Goal: Task Accomplishment & Management: Complete application form

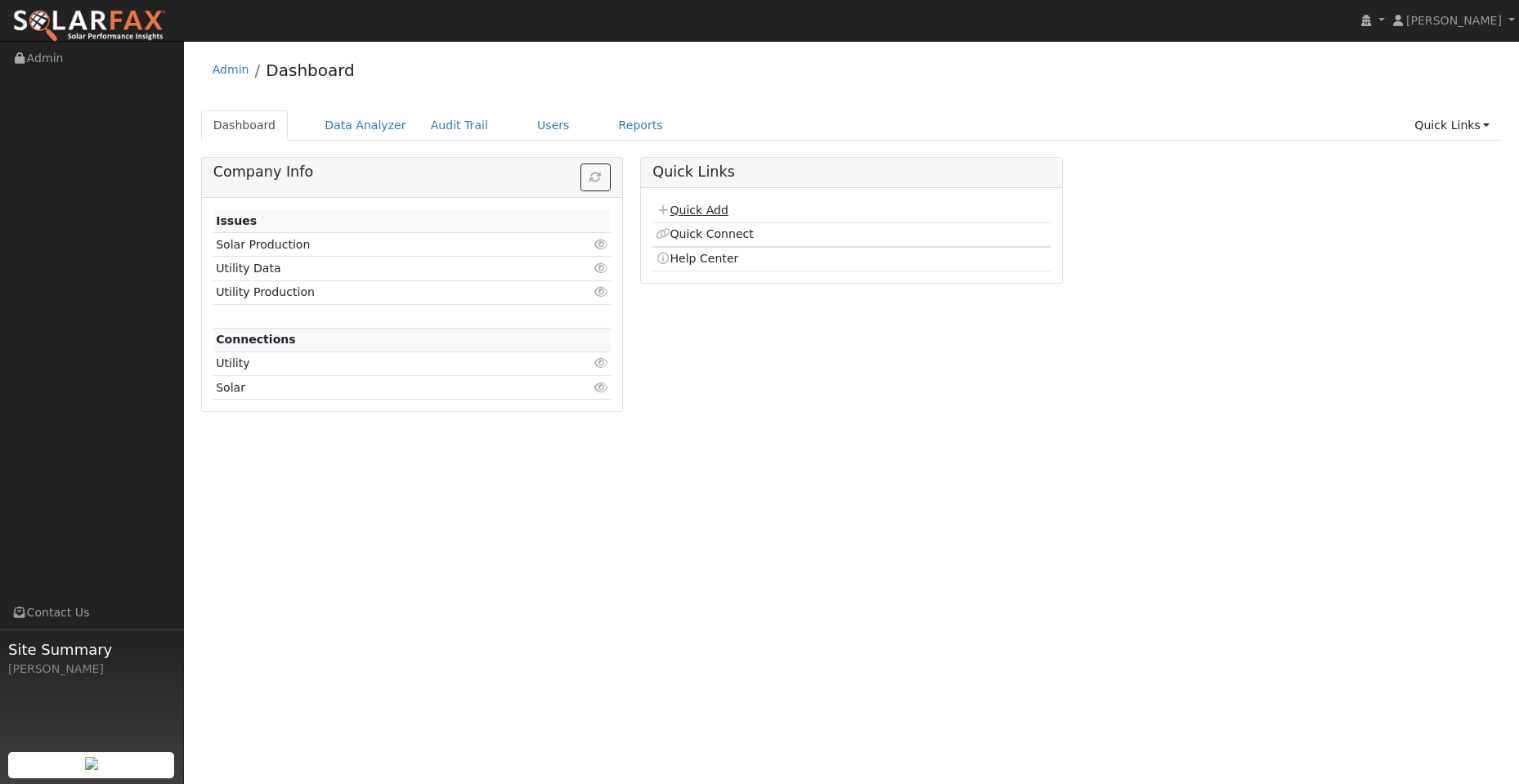
click at [713, 204] on link "Quick Add" at bounding box center [692, 210] width 73 height 13
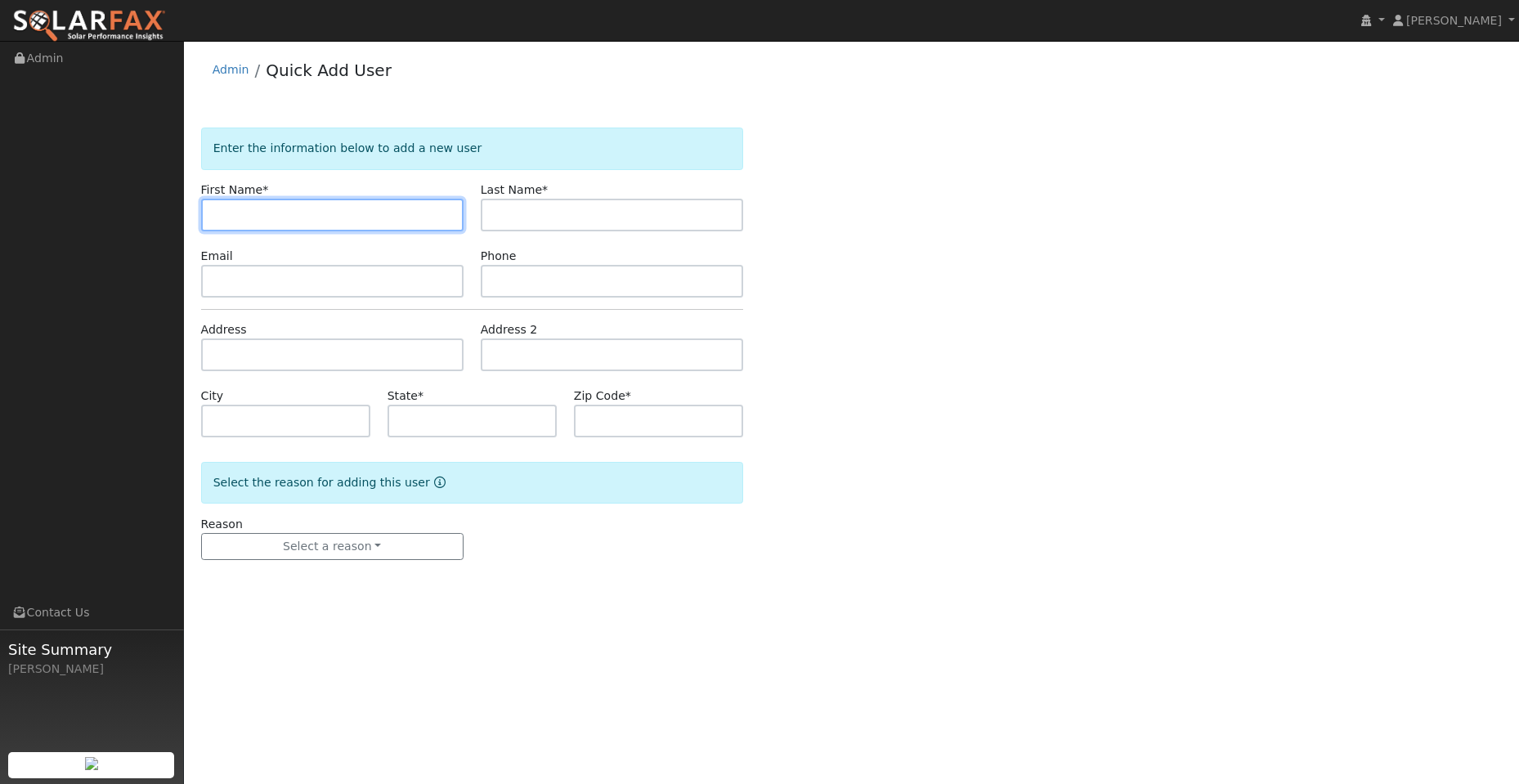
click at [231, 206] on input "text" at bounding box center [332, 215] width 263 height 33
paste input "Ini"
click at [219, 218] on input "Ini" at bounding box center [332, 215] width 263 height 33
type input "Ini"
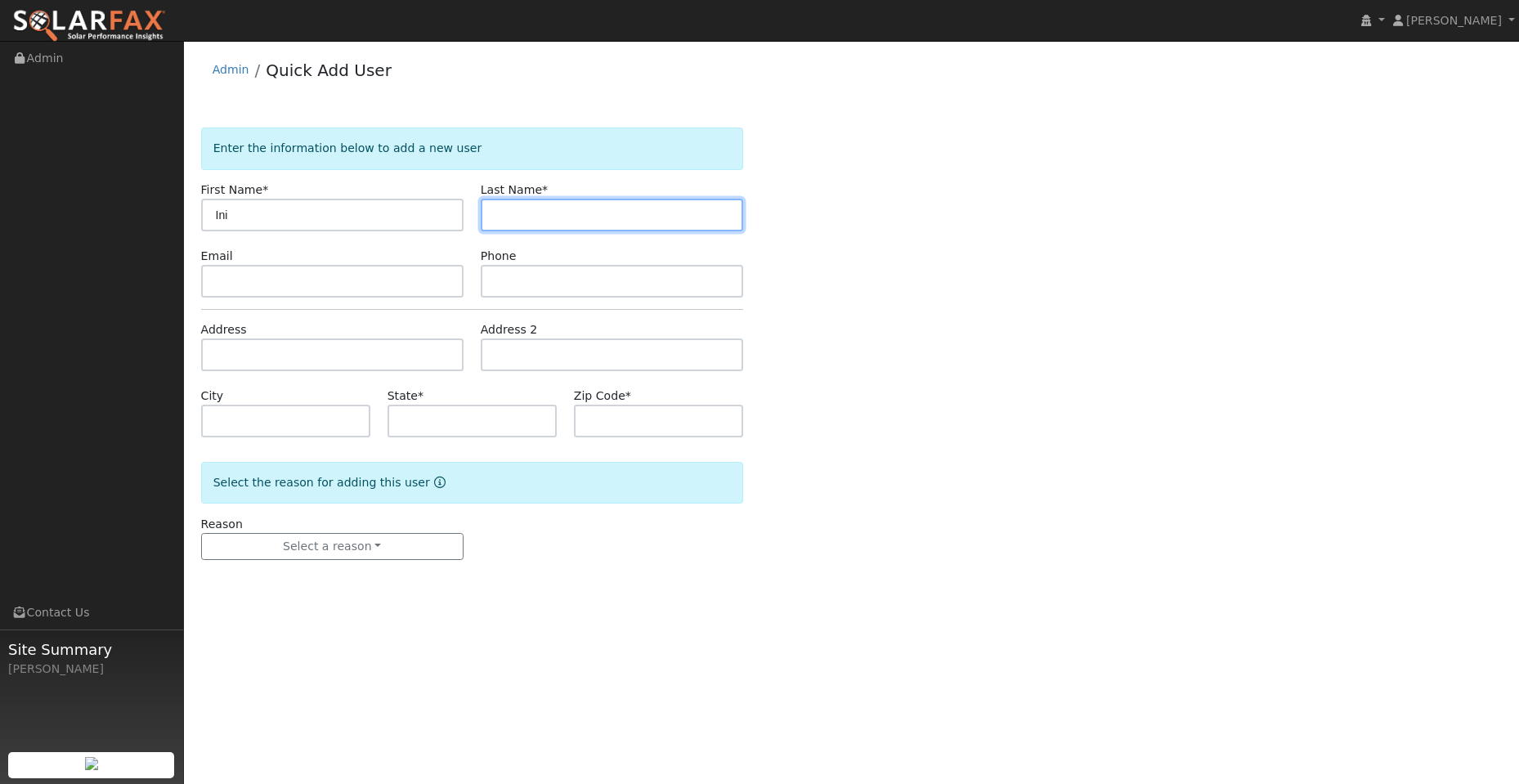
click at [598, 214] on input "text" at bounding box center [612, 215] width 263 height 33
click at [522, 223] on input "text" at bounding box center [612, 215] width 263 height 33
paste input "Li"
click at [497, 211] on input "Li" at bounding box center [612, 215] width 263 height 33
type input "Li"
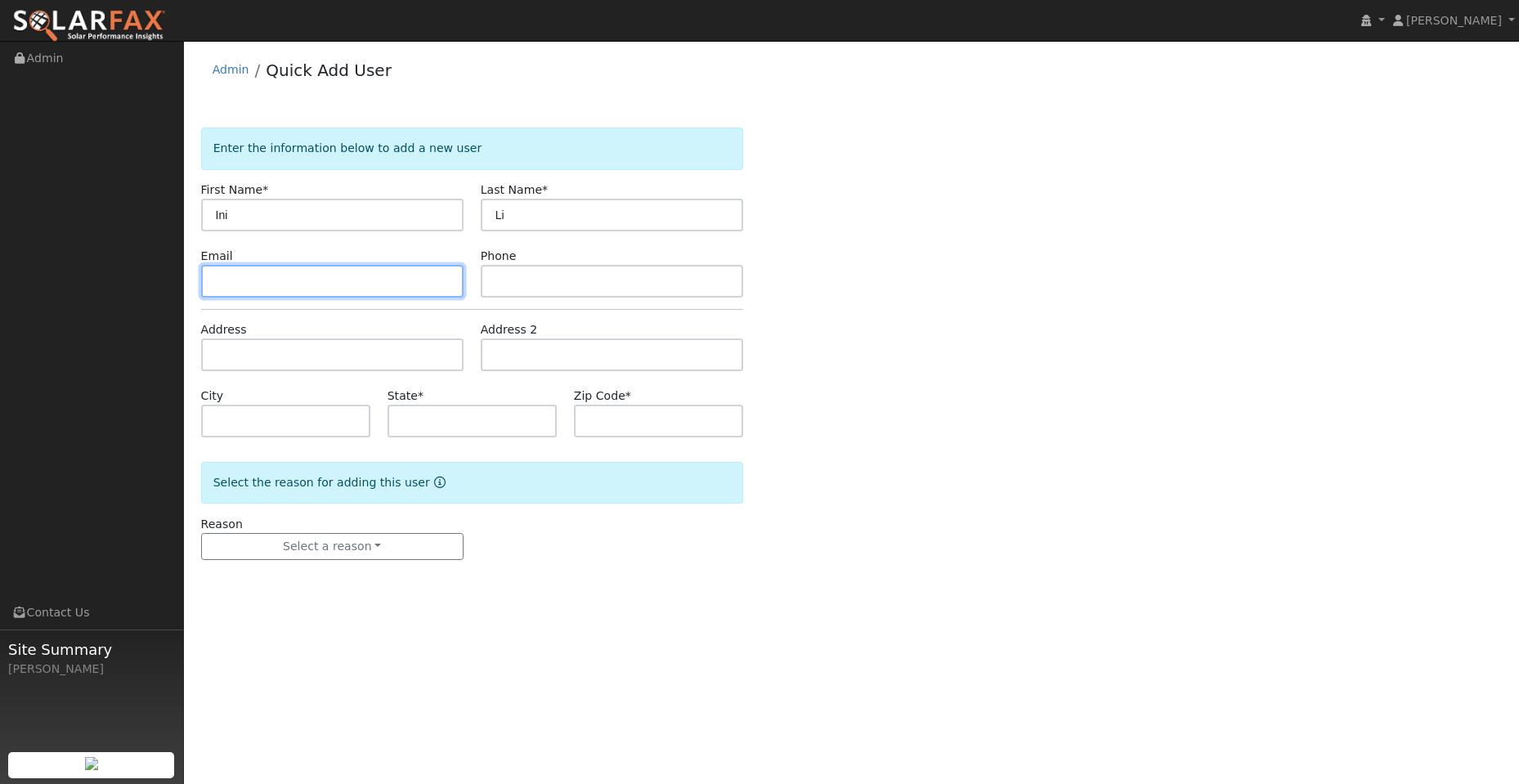
click at [371, 286] on input "text" at bounding box center [332, 281] width 263 height 33
click at [220, 281] on input "text" at bounding box center [332, 281] width 263 height 33
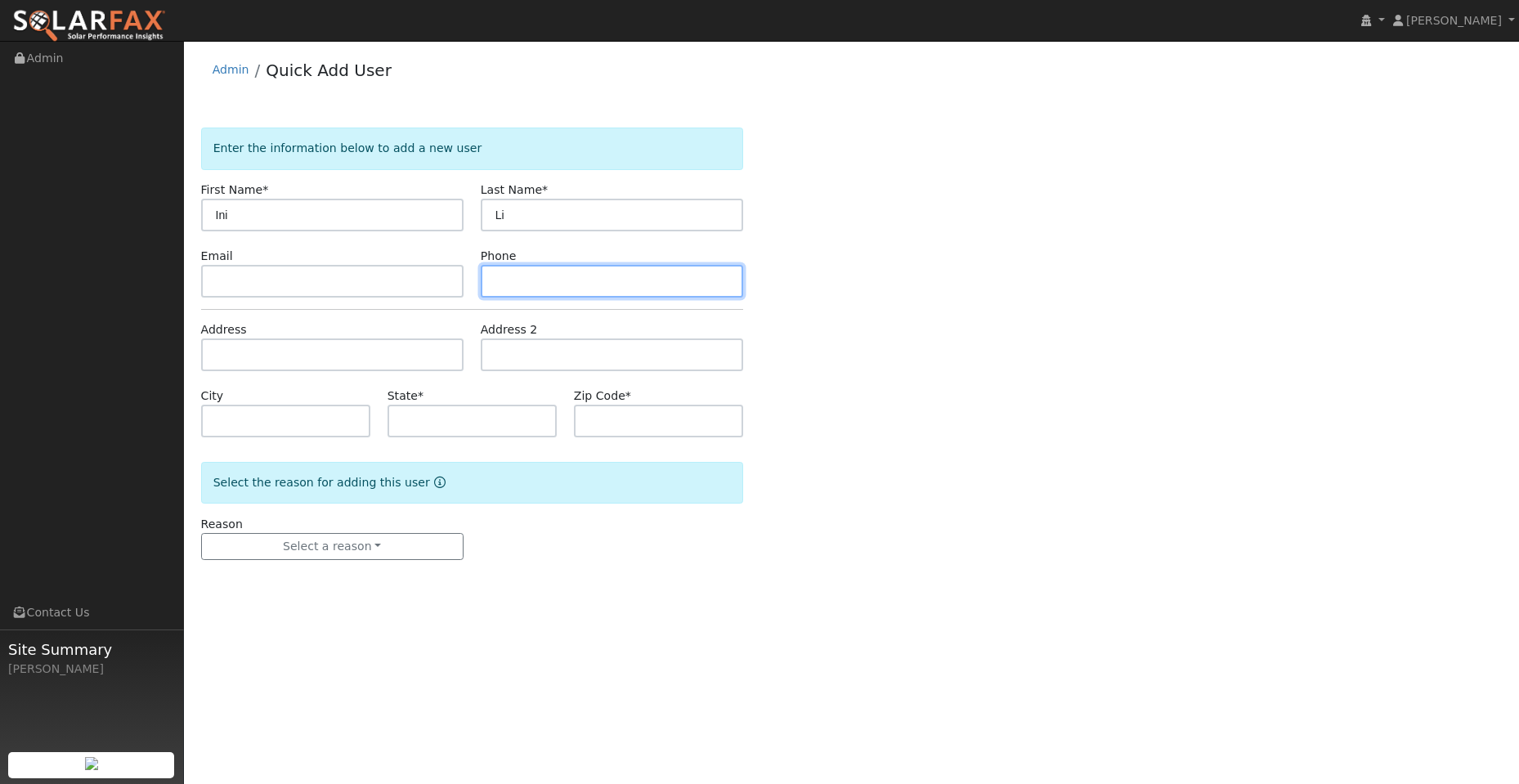
drag, startPoint x: 220, startPoint y: 279, endPoint x: 509, endPoint y: 282, distance: 289.0
click at [509, 282] on input "text" at bounding box center [612, 281] width 263 height 33
paste input "(301) 717-5079"
click at [498, 279] on input "(301) 717-5079" at bounding box center [612, 281] width 263 height 33
type input "(301) 717-5079"
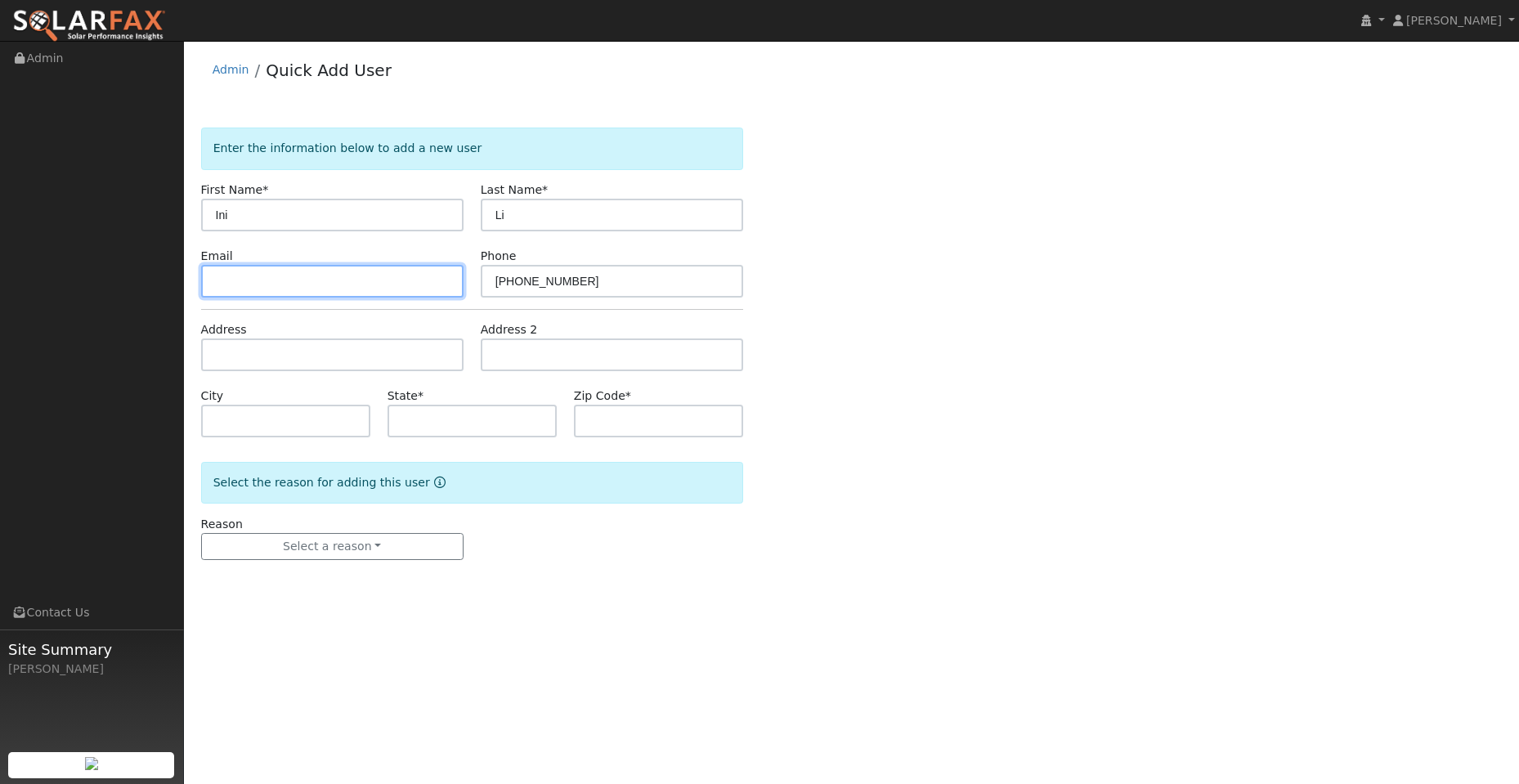
click at [244, 271] on input "text" at bounding box center [332, 281] width 263 height 33
click at [211, 282] on input "text" at bounding box center [332, 281] width 263 height 33
paste input "ini.li5@gmail.com"
click at [214, 284] on input "ini.li5@gmail.com" at bounding box center [332, 281] width 263 height 33
type input "ini.li5@gmail.com"
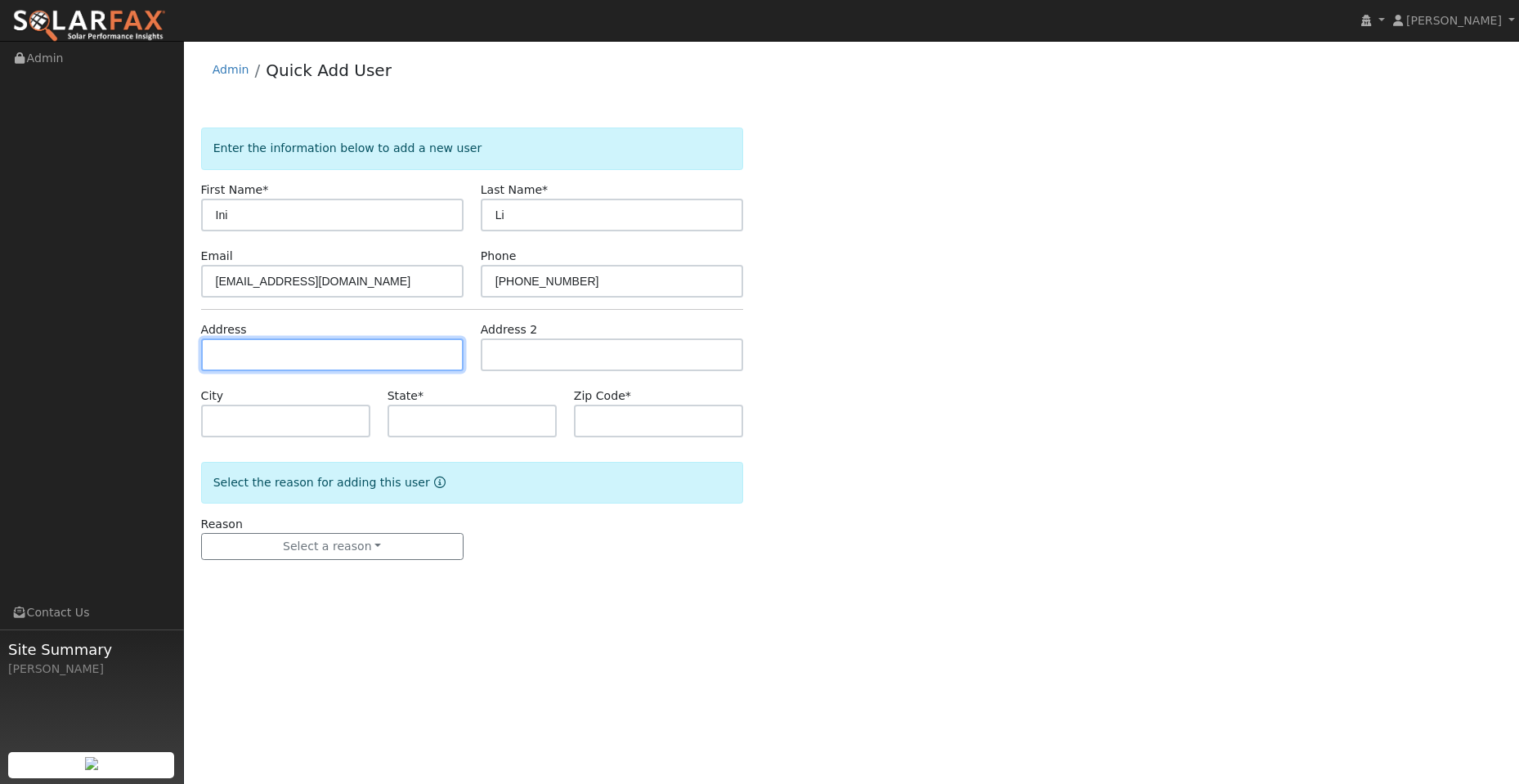
click at [260, 356] on input "text" at bounding box center [332, 355] width 263 height 33
click at [230, 350] on input "text" at bounding box center [332, 355] width 263 height 33
paste input "1639 Carleton Street"
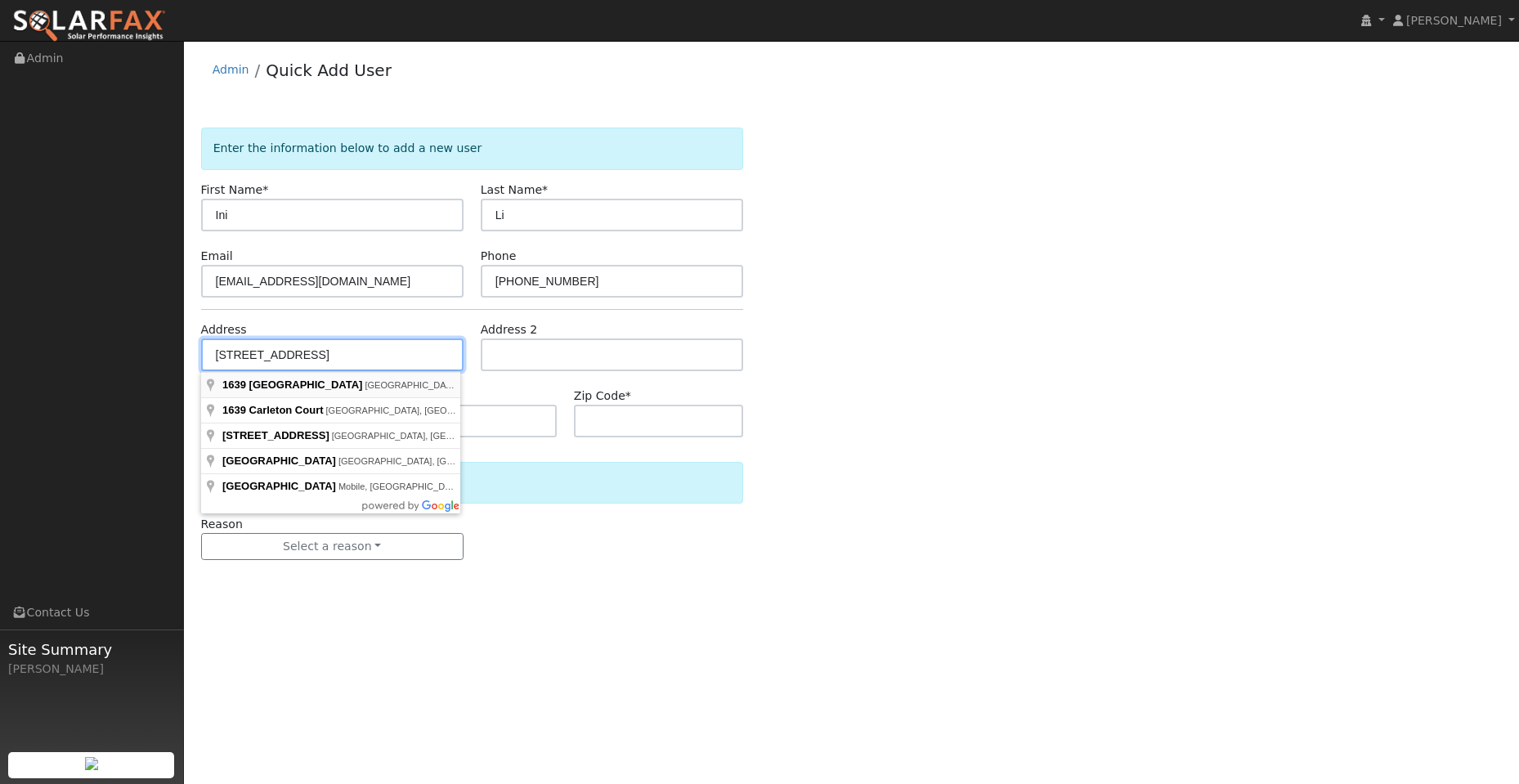
type input "1639 Carleton Street"
type input "Berkeley"
type input "CA"
type input "94703"
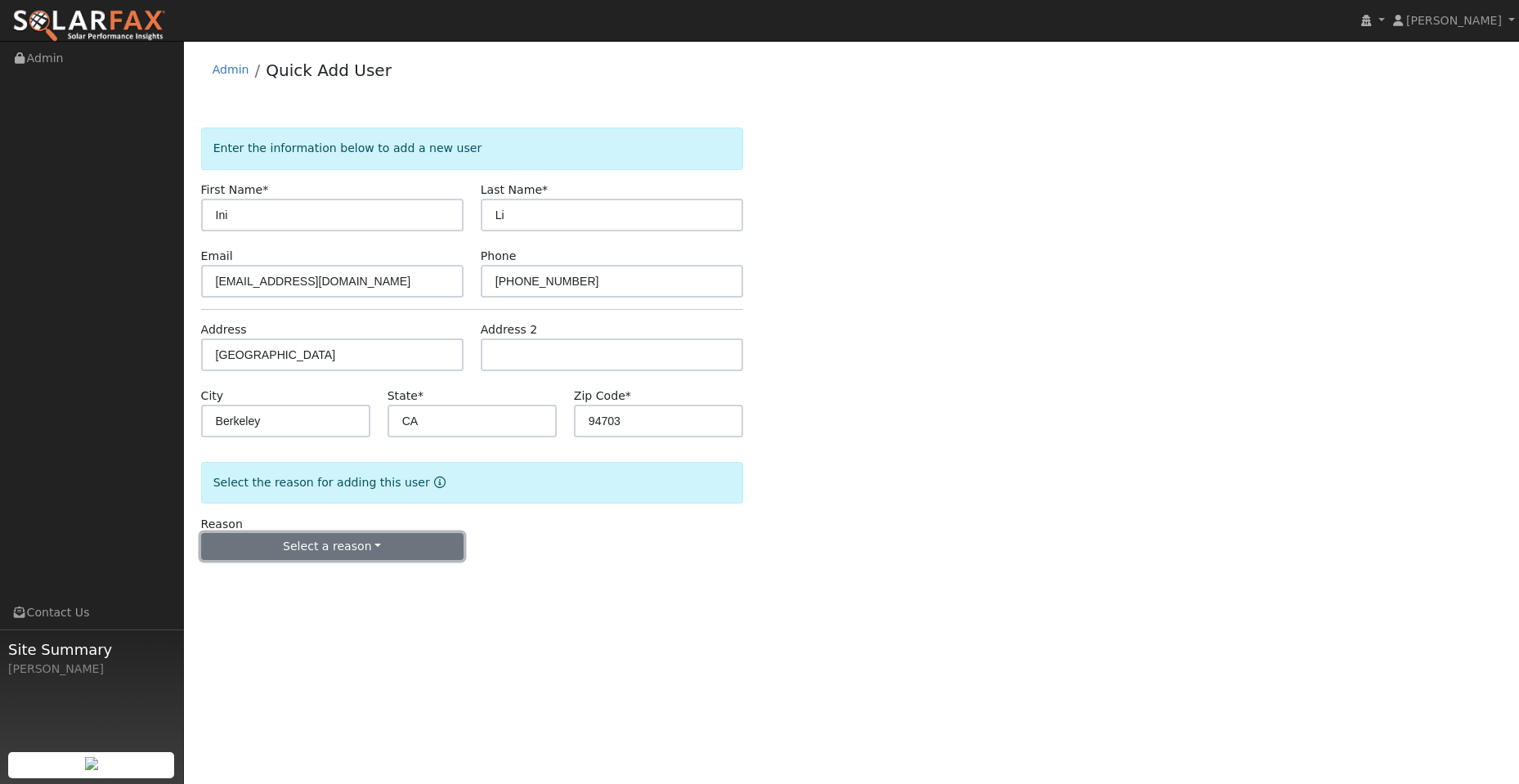
click at [364, 540] on button "Select a reason" at bounding box center [332, 547] width 263 height 28
click at [317, 573] on link "New lead" at bounding box center [292, 580] width 180 height 23
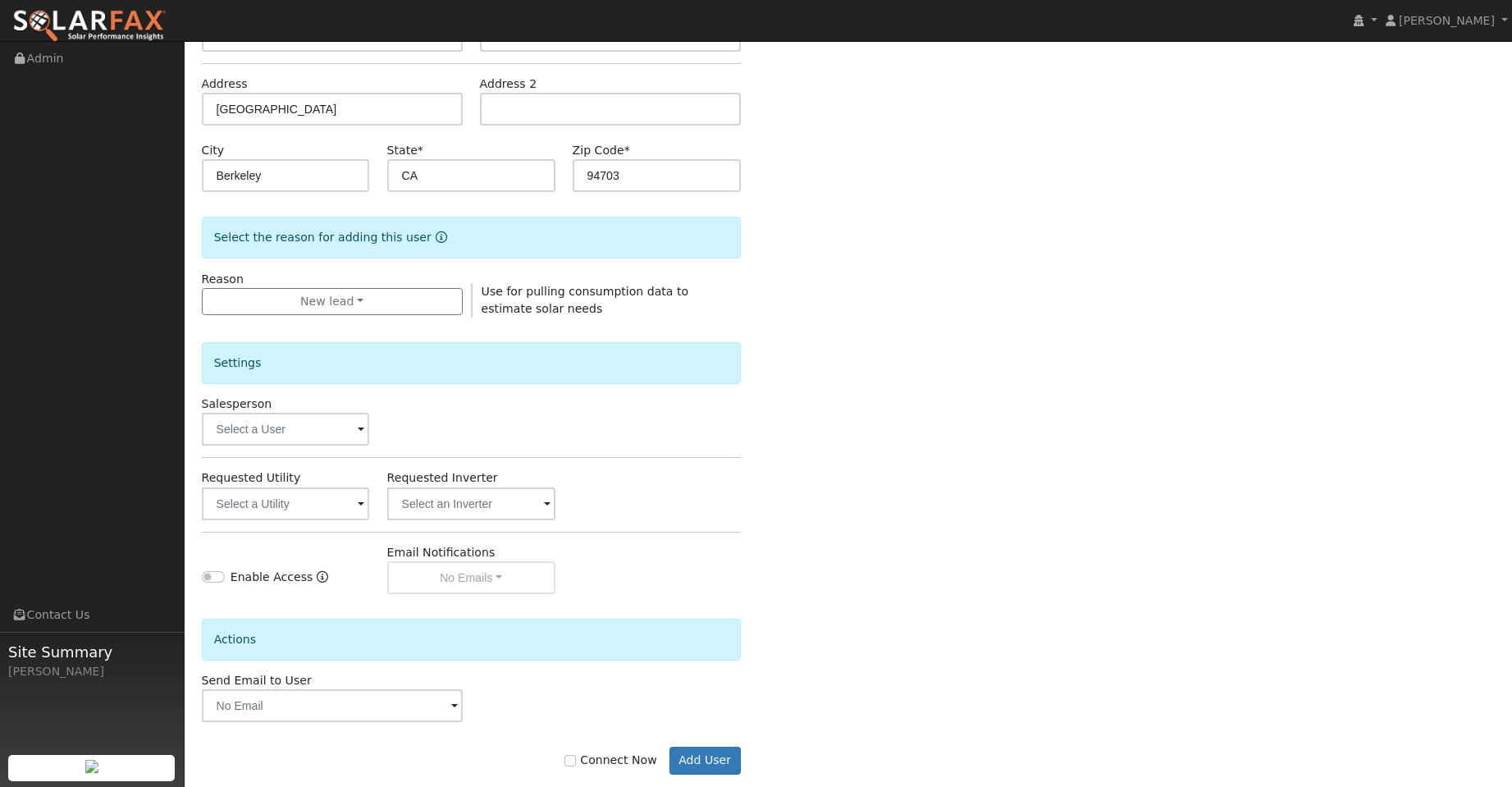
scroll to position [276, 0]
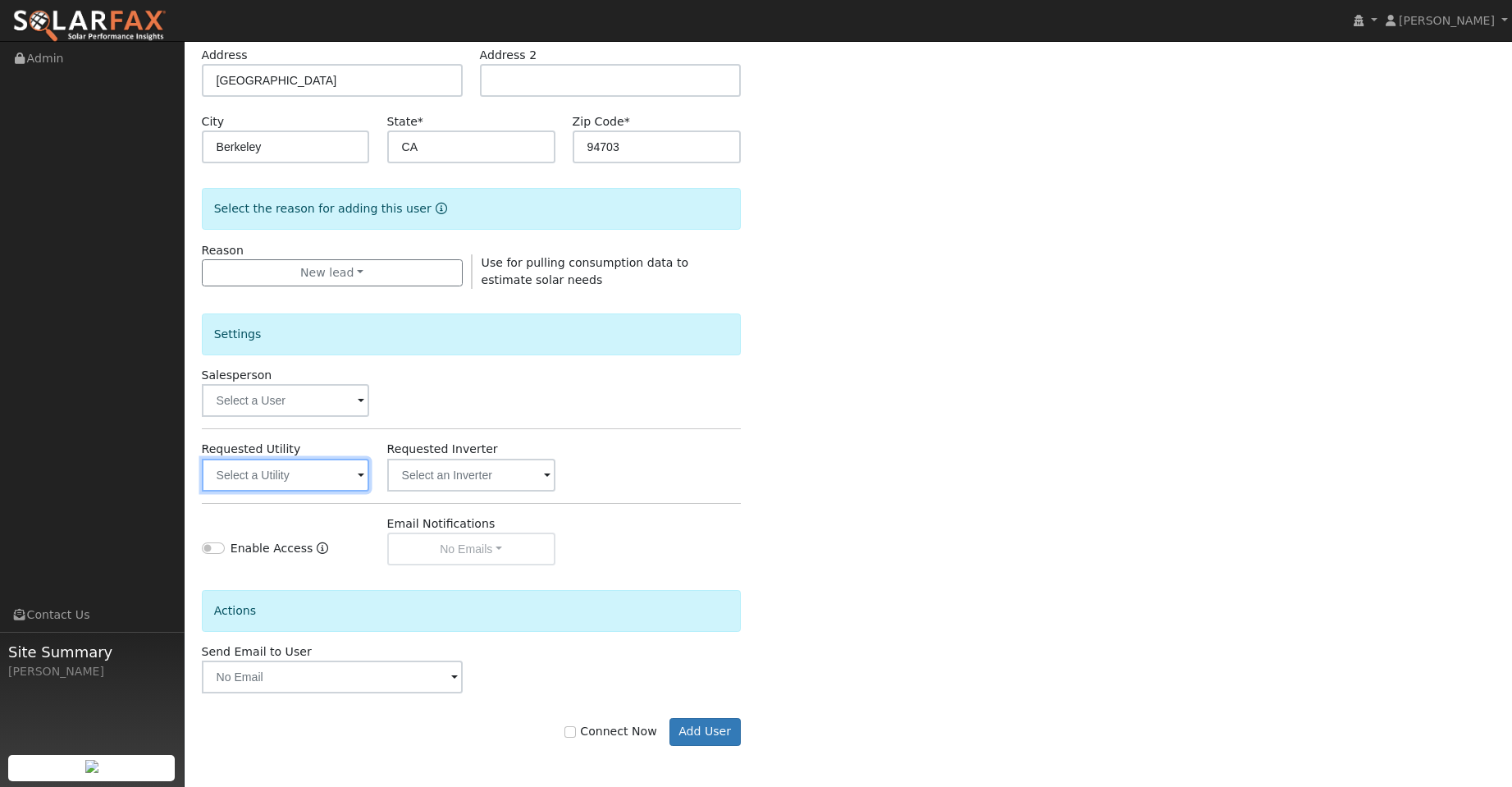
click at [313, 482] on input "text" at bounding box center [286, 475] width 168 height 33
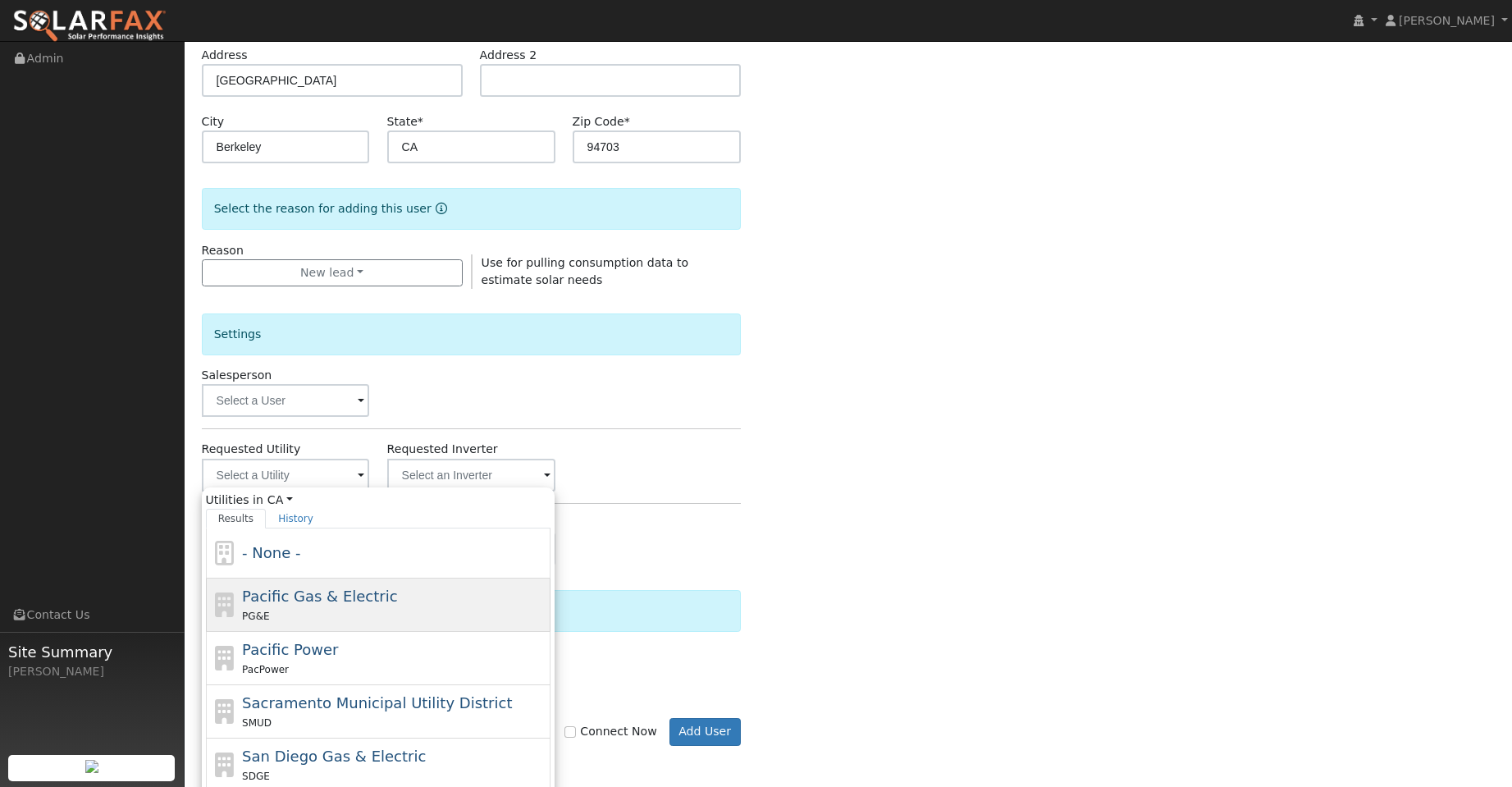
click at [275, 590] on span "Pacific Gas & Electric" at bounding box center [319, 596] width 155 height 17
type input "Pacific Gas & Electric"
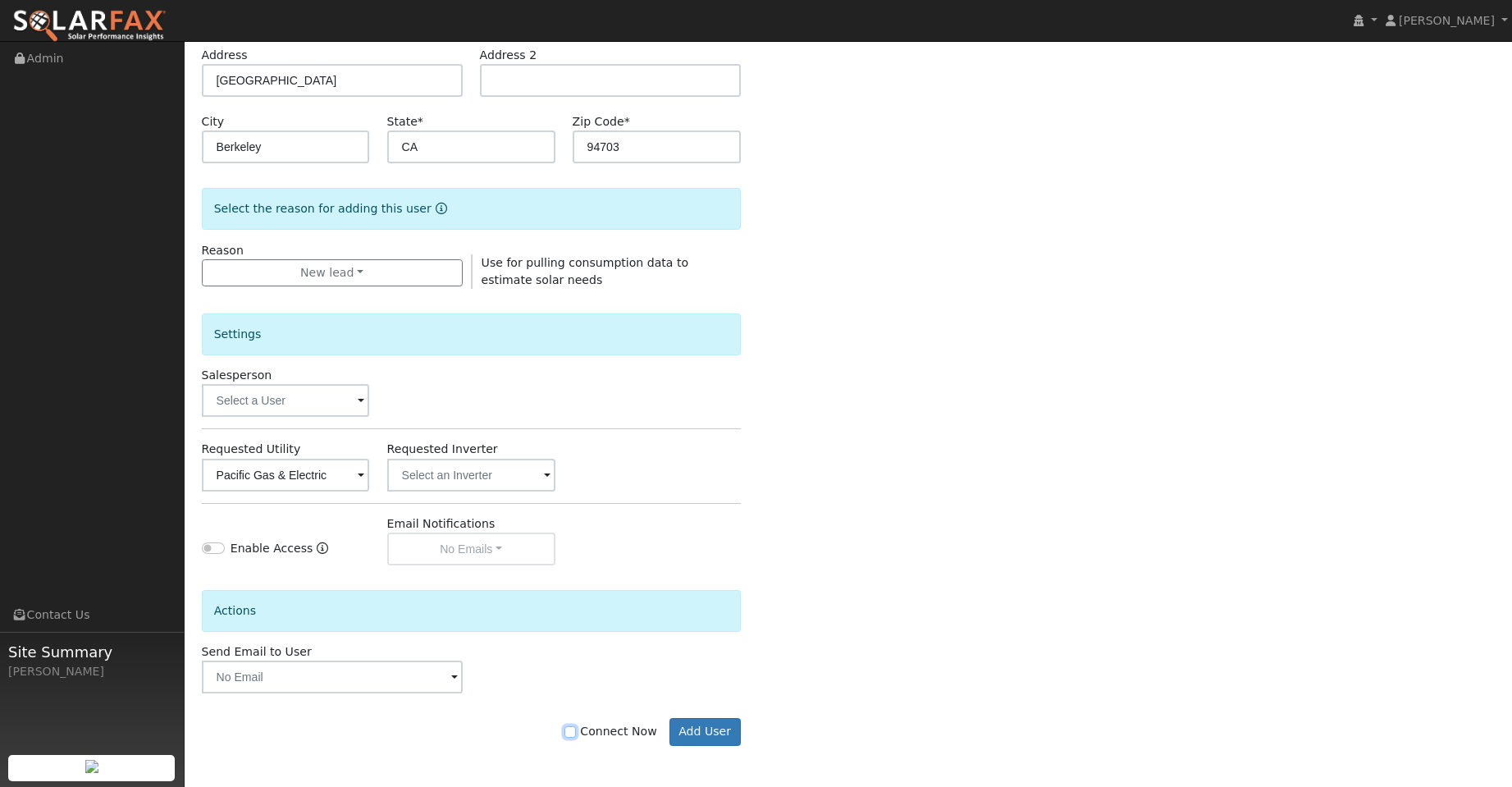
click at [576, 734] on input "Connect Now" at bounding box center [569, 732] width 11 height 11
checkbox input "true"
click at [742, 730] on div "Connect Now Add User" at bounding box center [471, 732] width 556 height 28
click at [729, 726] on button "Add User" at bounding box center [705, 732] width 71 height 28
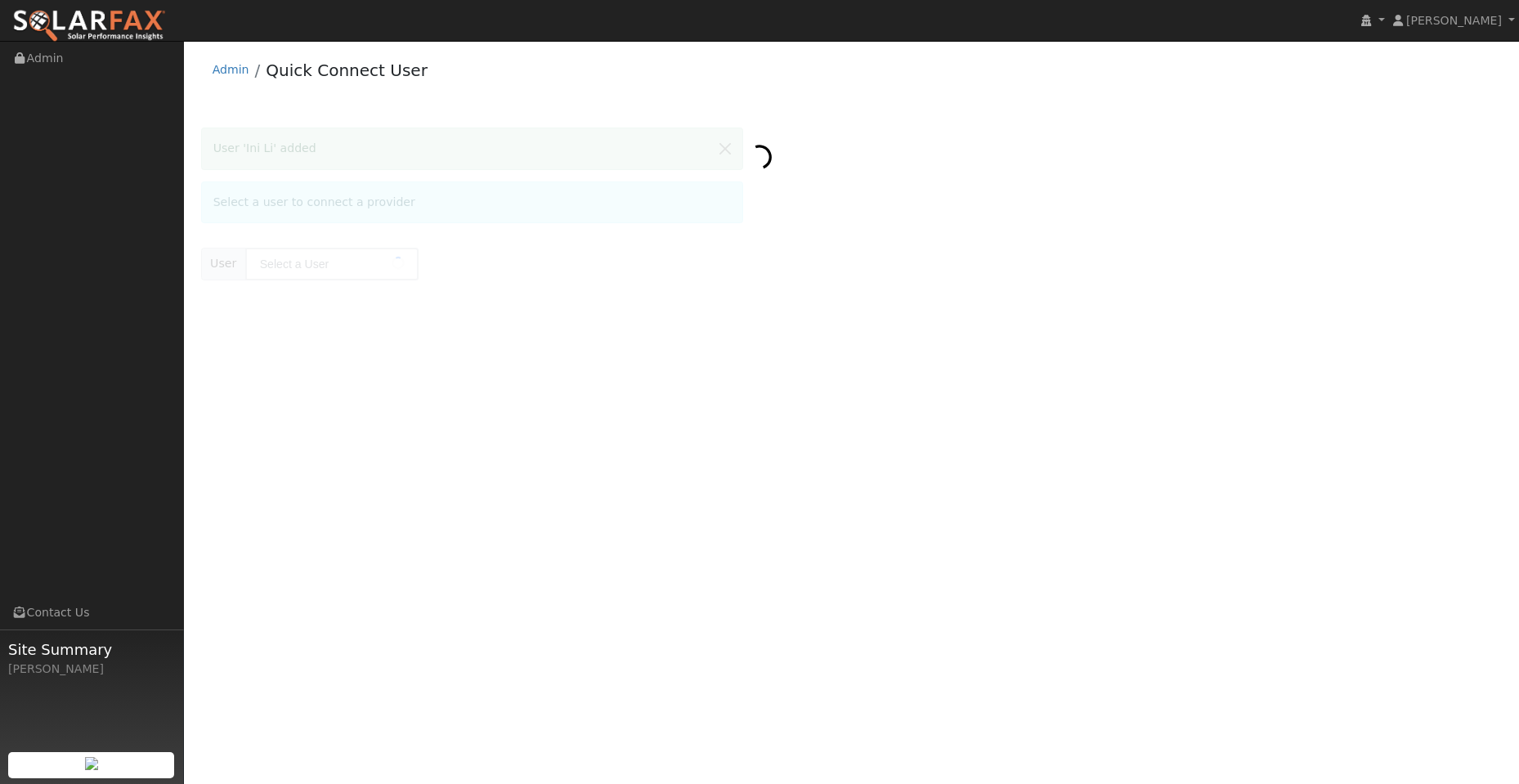
type input "Ini Li"
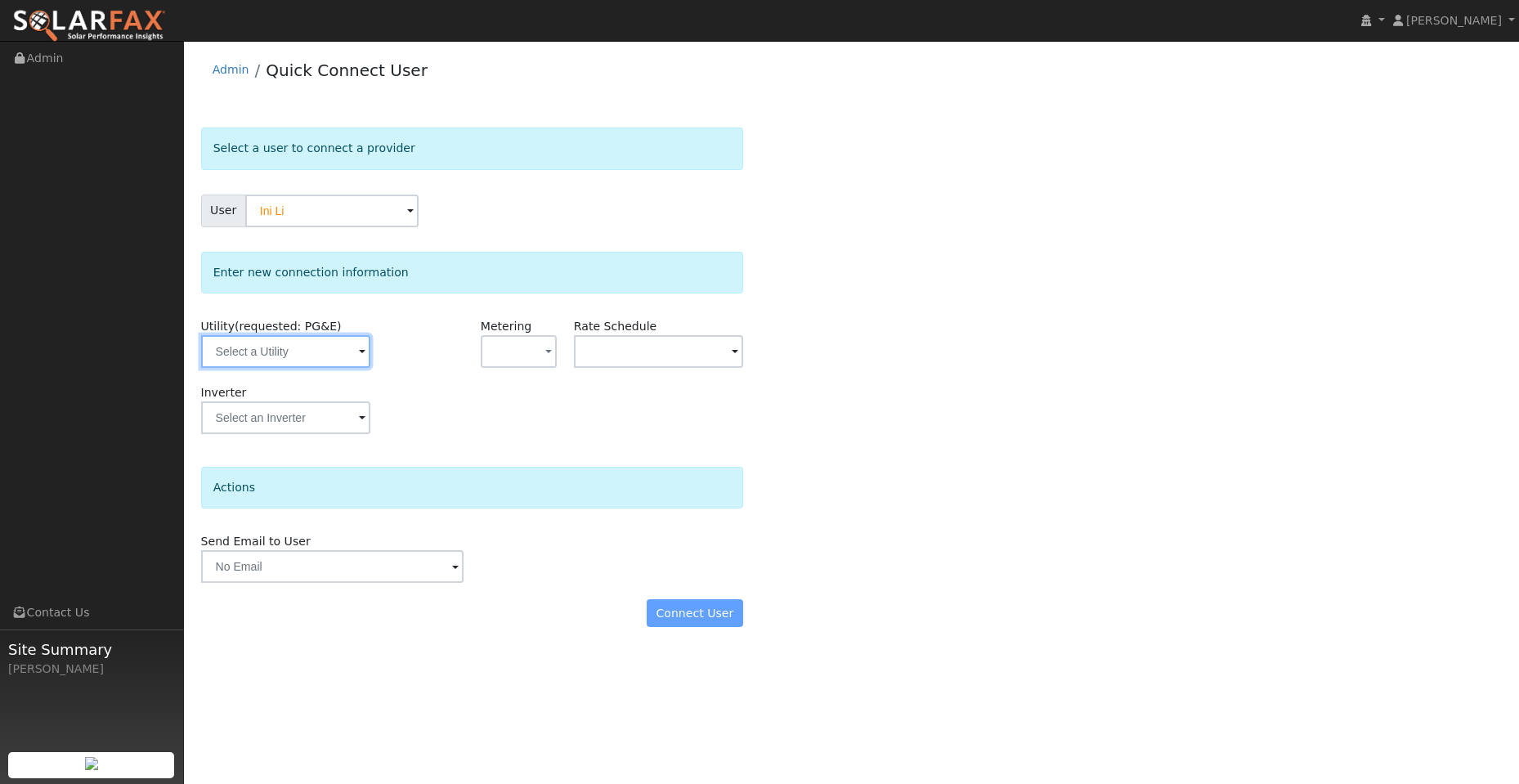
click at [359, 363] on input "text" at bounding box center [286, 351] width 169 height 33
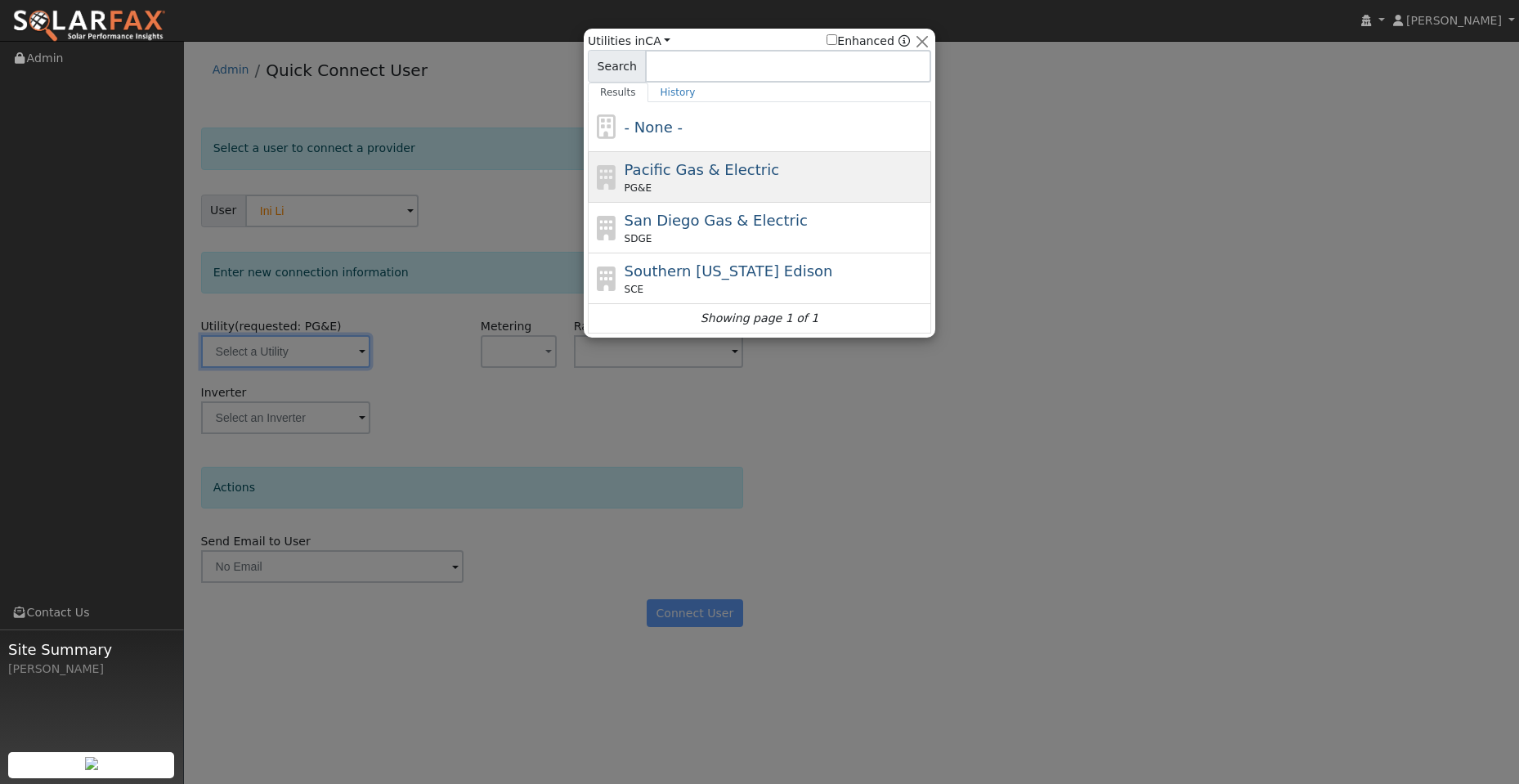
click at [663, 178] on span "Pacific Gas & Electric" at bounding box center [701, 170] width 155 height 17
type input "PG&E"
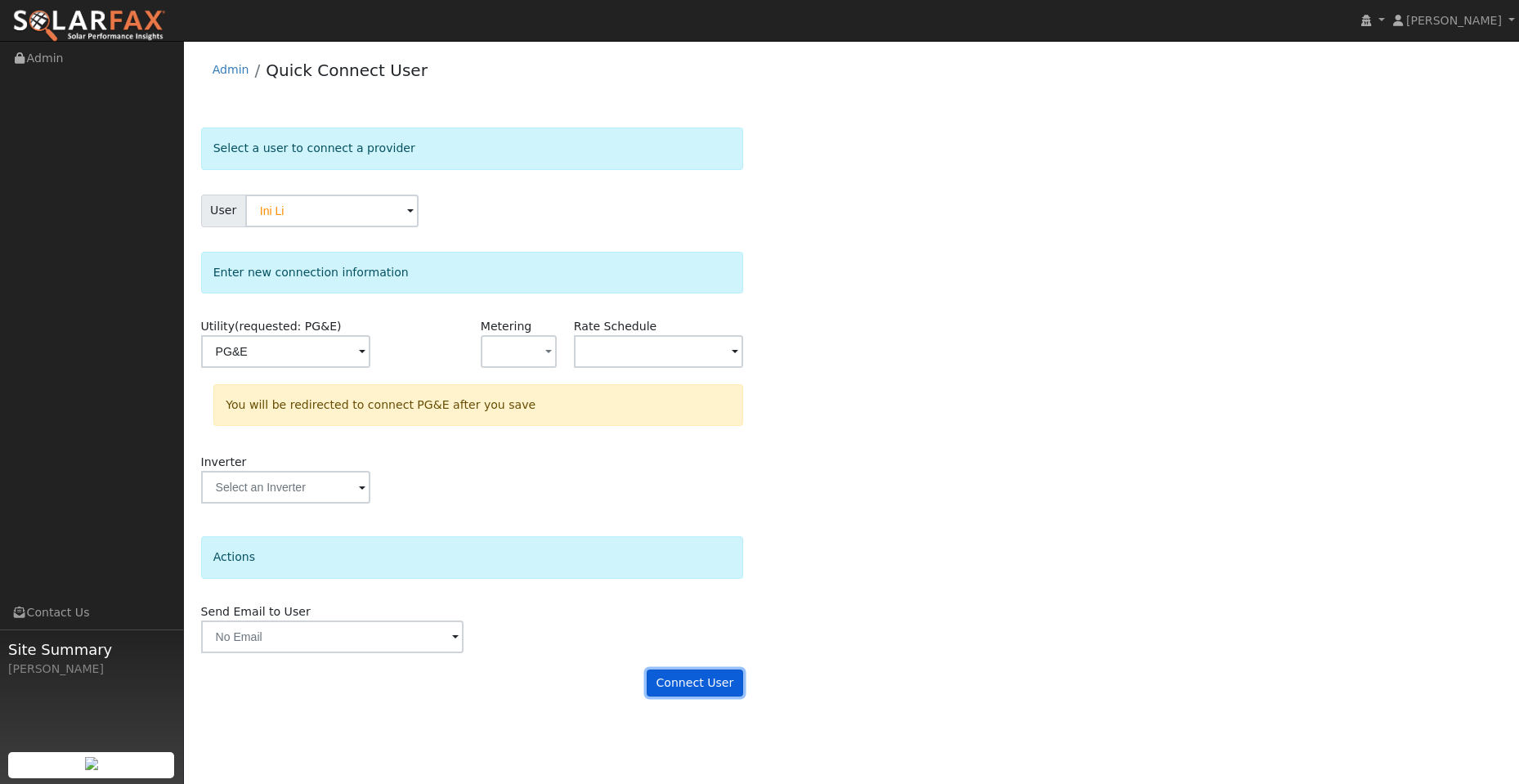
click at [712, 682] on button "Connect User" at bounding box center [695, 684] width 97 height 28
